Goal: Feedback & Contribution: Submit feedback/report problem

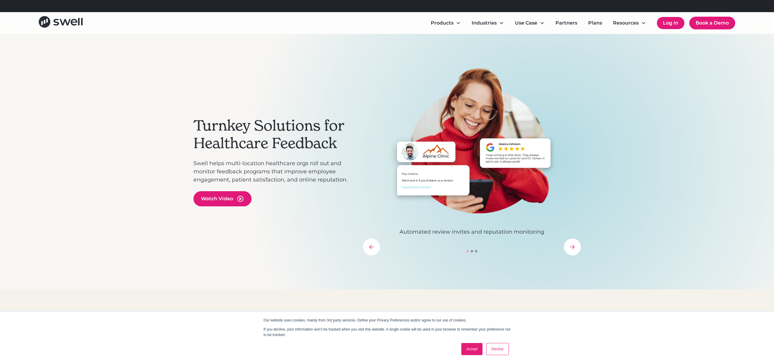
click at [669, 24] on link "Log In" at bounding box center [671, 23] width 28 height 12
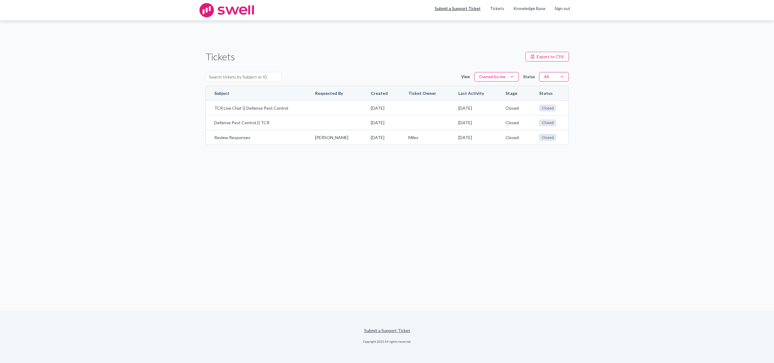
click at [468, 9] on link "Submit a Support Ticket" at bounding box center [458, 8] width 46 height 5
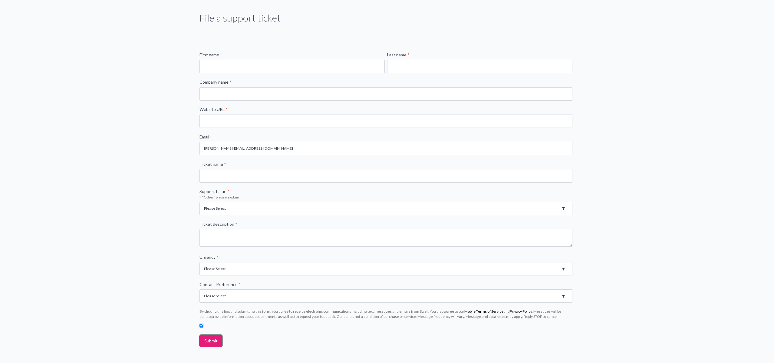
scroll to position [53, 0]
click at [332, 64] on input "First name *" at bounding box center [291, 64] width 185 height 13
type input "Ryan"
type input "Michel"
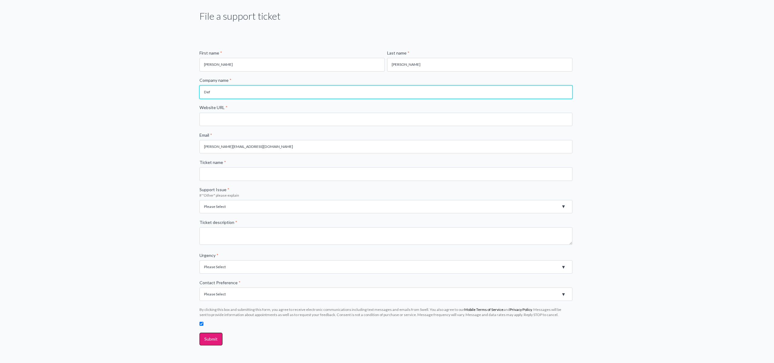
type input "Defense Pest Control"
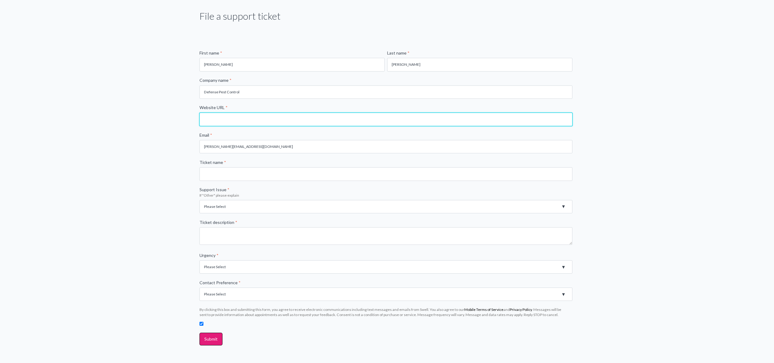
click at [228, 121] on input "Website URL *" at bounding box center [385, 119] width 373 height 13
type input "www.defensepestcontrol.com"
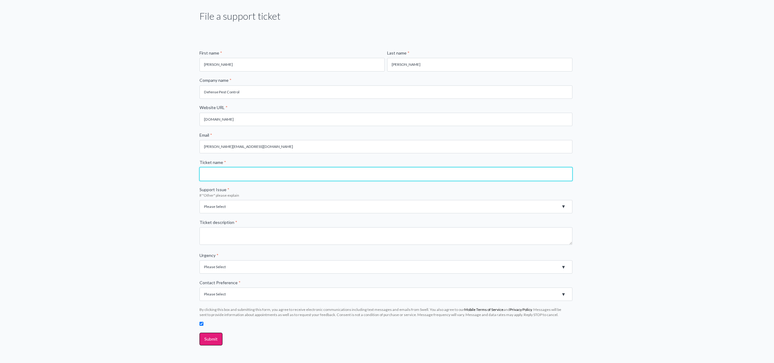
click at [222, 178] on input "Ticket name *" at bounding box center [385, 173] width 373 height 13
type input "Service Question"
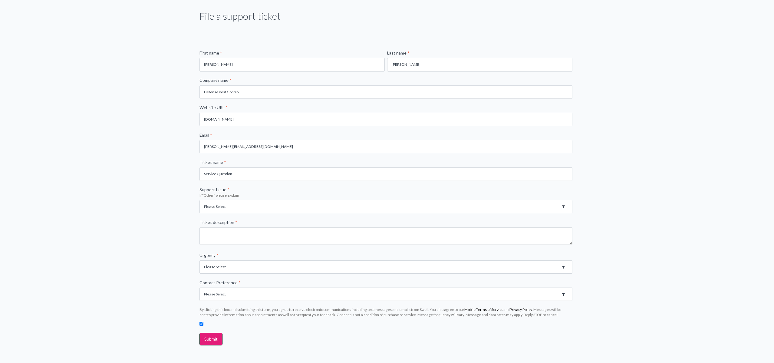
click at [234, 207] on select "Please Select Registration for Business Texting (TCR) Review Invites Not Sendin…" at bounding box center [385, 206] width 373 height 13
click at [232, 205] on select "Please Select Registration for Business Texting (TCR) Review Invites Not Sendin…" at bounding box center [385, 206] width 373 height 13
select select "Product Error Message"
click at [222, 234] on textarea "Ticket description *" at bounding box center [385, 236] width 373 height 18
click at [227, 208] on select "Please Select Registration for Business Texting (TCR) Review Invites Not Sendin…" at bounding box center [385, 206] width 373 height 13
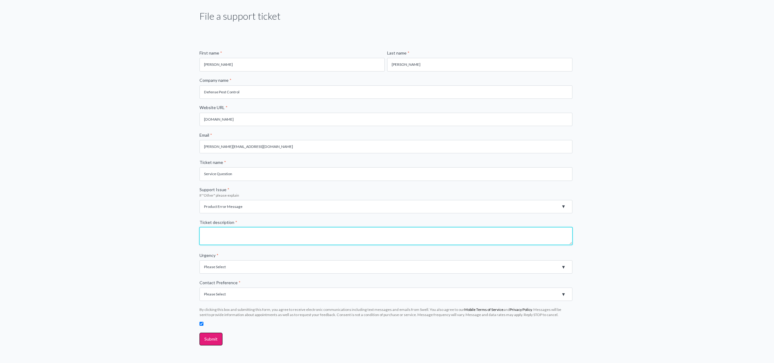
click at [216, 240] on textarea "Ticket description *" at bounding box center [385, 236] width 373 height 18
type textarea "T"
type textarea "Other, wasn't an option in the support issue. I'm considering canceling our ser…"
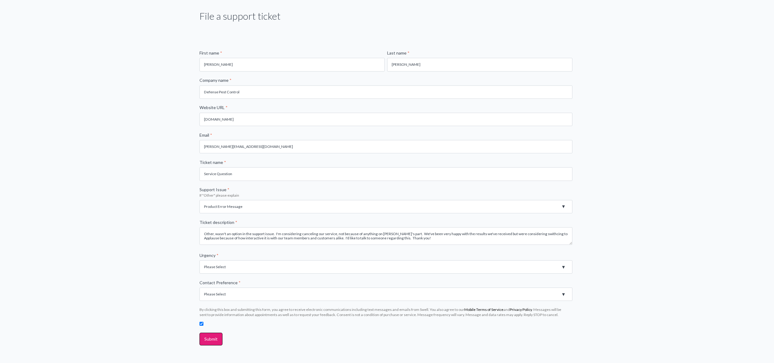
click at [231, 269] on select "Please Select High - Outage - Issue is critically impacting or preventing use o…" at bounding box center [385, 266] width 373 height 13
select select "Low - General question/inquiry"
click at [232, 292] on select "Please Select Email Phone" at bounding box center [385, 293] width 373 height 13
select select "Phone"
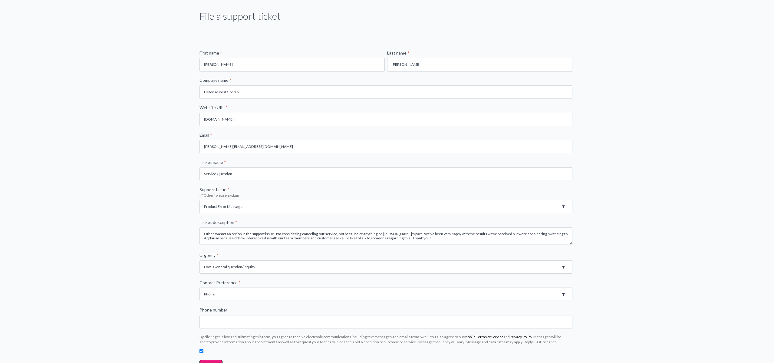
click at [239, 295] on select "Please Select Email Phone" at bounding box center [385, 293] width 373 height 13
click at [234, 325] on input "Phone number" at bounding box center [385, 321] width 373 height 13
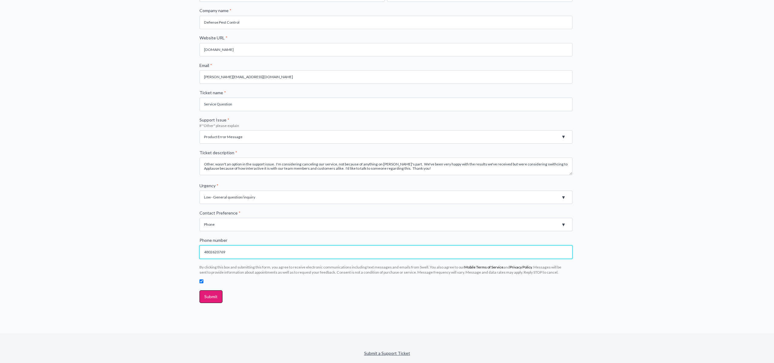
scroll to position [146, 0]
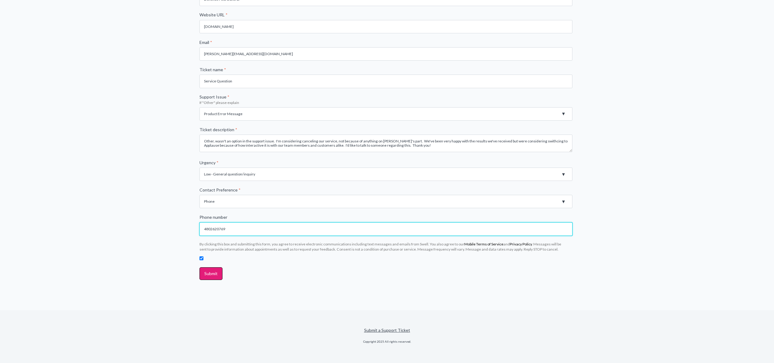
type input "4802620769"
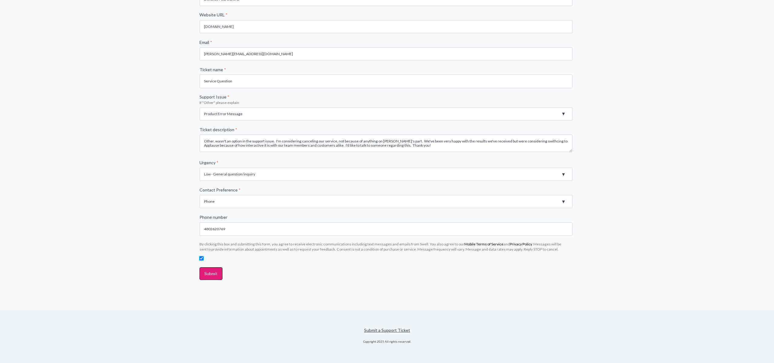
click at [202, 257] on input "checkbox" at bounding box center [201, 258] width 4 height 4
checkbox input "false"
click at [211, 271] on input "Submit" at bounding box center [210, 273] width 23 height 13
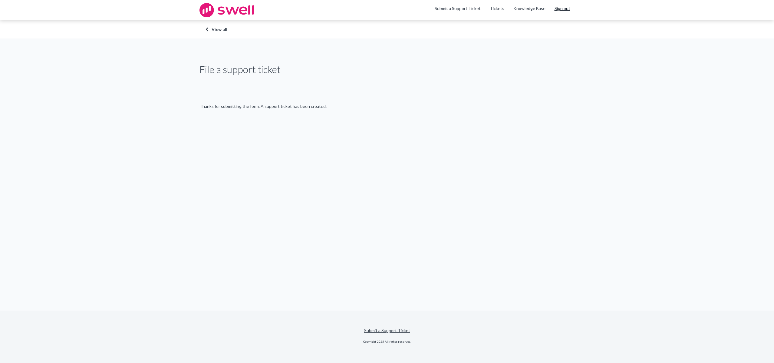
click at [565, 10] on link "Sign out" at bounding box center [562, 8] width 16 height 6
